Goal: Find specific page/section: Find specific page/section

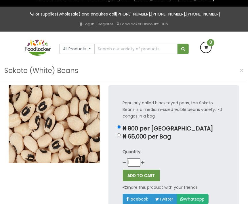
click at [69, 153] on img at bounding box center [54, 124] width 91 height 78
click at [74, 132] on img at bounding box center [54, 124] width 91 height 78
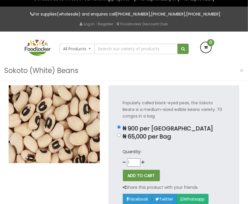
click at [74, 132] on img at bounding box center [54, 124] width 91 height 78
click at [74, 131] on img at bounding box center [54, 124] width 91 height 78
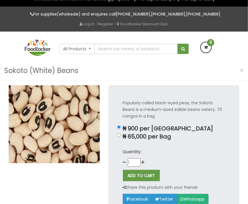
click at [74, 131] on img at bounding box center [54, 124] width 91 height 78
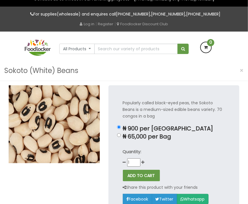
click at [74, 131] on img at bounding box center [54, 124] width 91 height 78
click at [89, 115] on img at bounding box center [54, 124] width 91 height 78
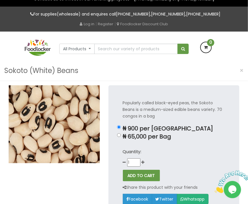
click at [89, 115] on img at bounding box center [54, 124] width 91 height 78
